Goal: Information Seeking & Learning: Compare options

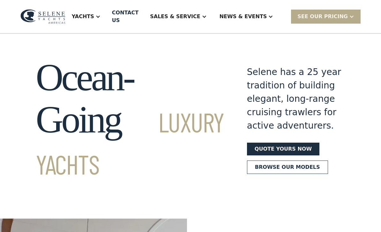
click at [103, 11] on div "Yachts" at bounding box center [85, 17] width 41 height 26
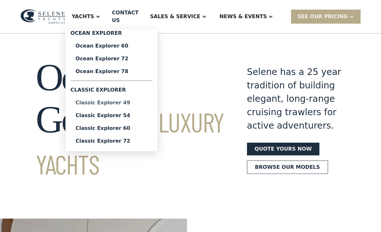
click at [103, 103] on div "Classic Explorer 49" at bounding box center [111, 102] width 71 height 5
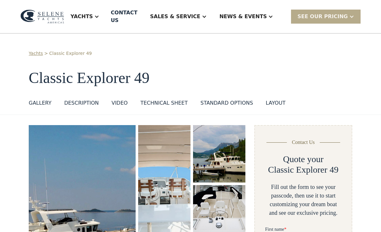
click at [93, 13] on div "Yachts" at bounding box center [82, 17] width 22 height 8
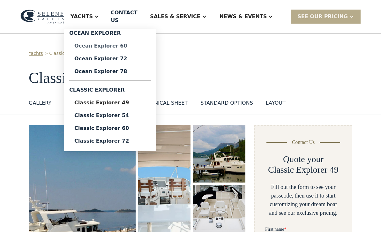
click at [101, 43] on div "Ocean Explorer 60" at bounding box center [109, 45] width 71 height 5
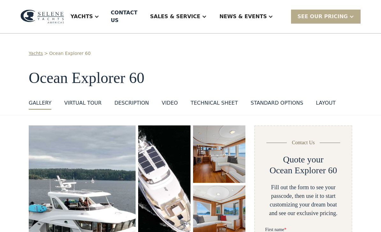
click at [53, 125] on img "open lightbox" at bounding box center [82, 220] width 107 height 191
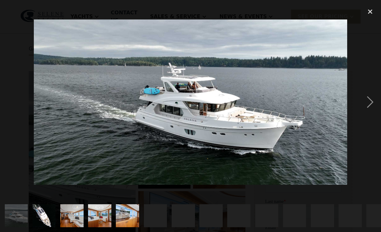
scroll to position [90, 0]
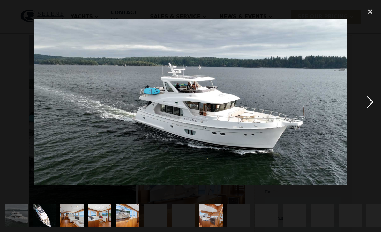
click at [362, 108] on div "next image" at bounding box center [370, 102] width 22 height 195
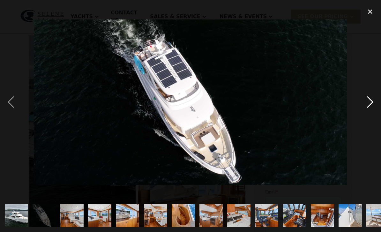
click at [366, 100] on div "next image" at bounding box center [370, 102] width 22 height 195
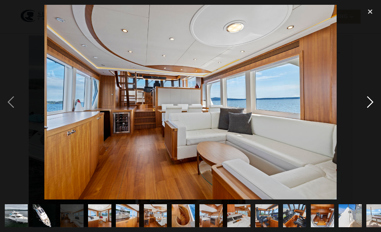
click at [364, 102] on div "next image" at bounding box center [370, 102] width 22 height 195
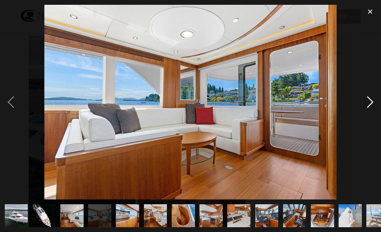
click at [362, 104] on div "next image" at bounding box center [370, 102] width 22 height 195
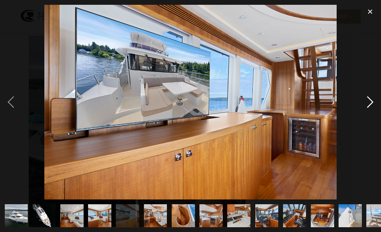
click at [360, 102] on div "next image" at bounding box center [370, 102] width 22 height 195
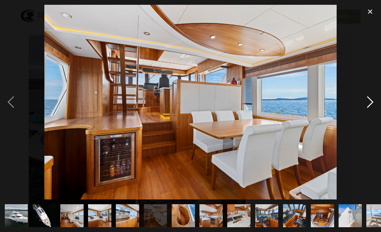
click at [360, 102] on div "next image" at bounding box center [370, 102] width 22 height 195
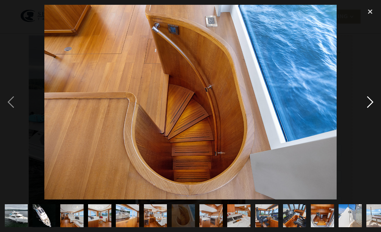
click at [360, 101] on div "next image" at bounding box center [370, 102] width 22 height 195
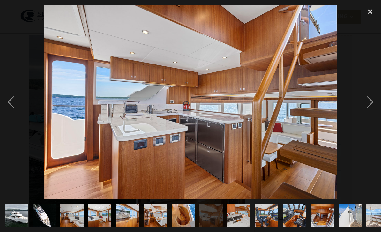
click at [358, 101] on div at bounding box center [190, 102] width 381 height 195
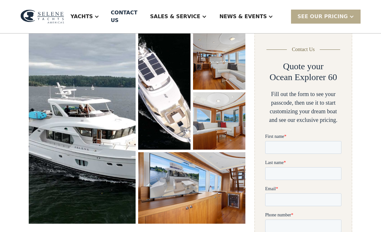
scroll to position [280, 0]
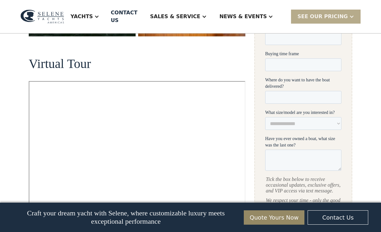
click at [93, 13] on div "Yachts" at bounding box center [82, 17] width 22 height 8
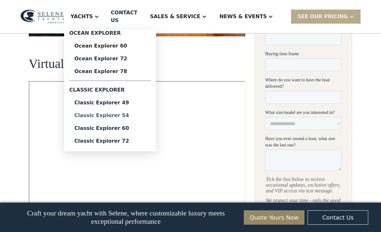
click at [103, 113] on div "Classic Explorer 54" at bounding box center [109, 115] width 71 height 5
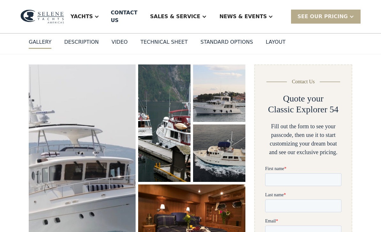
click at [203, 86] on img "open lightbox" at bounding box center [219, 93] width 53 height 58
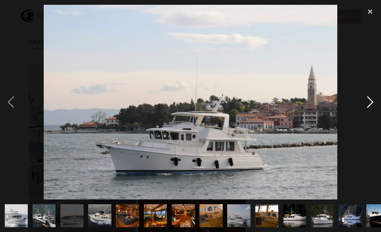
click at [359, 108] on div "next image" at bounding box center [370, 102] width 22 height 195
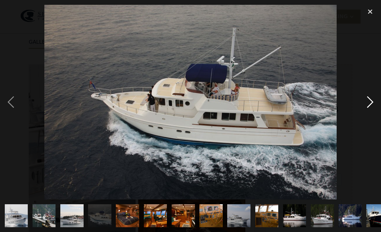
click at [361, 106] on div "next image" at bounding box center [370, 102] width 22 height 195
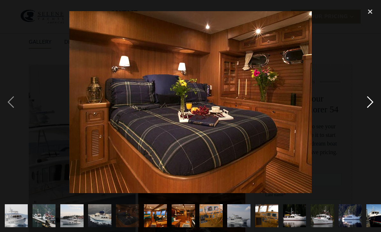
click at [362, 102] on div "next image" at bounding box center [370, 102] width 22 height 195
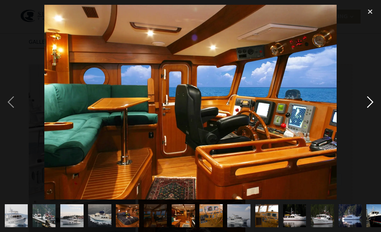
click at [365, 107] on div "next image" at bounding box center [370, 102] width 22 height 195
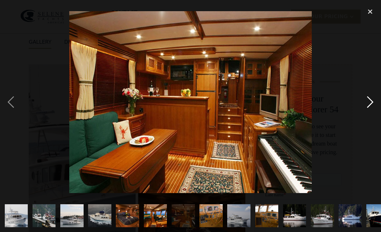
click at [369, 63] on div "next image" at bounding box center [370, 102] width 22 height 195
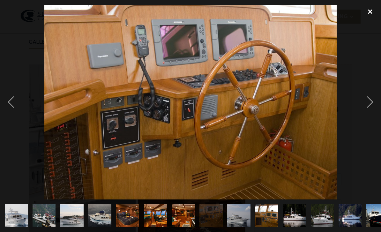
click at [367, 12] on div "close lightbox" at bounding box center [370, 12] width 22 height 14
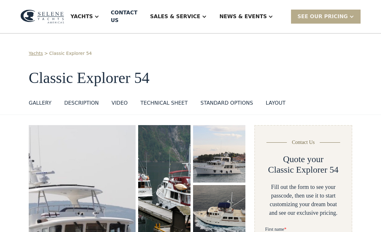
click at [93, 13] on div "Yachts" at bounding box center [82, 17] width 22 height 8
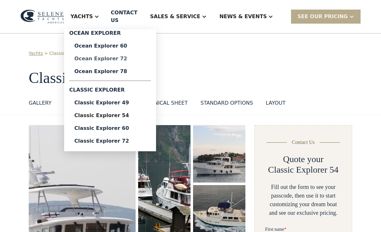
click at [105, 58] on link "Ocean Explorer 72" at bounding box center [110, 58] width 82 height 13
